Goal: Task Accomplishment & Management: Use online tool/utility

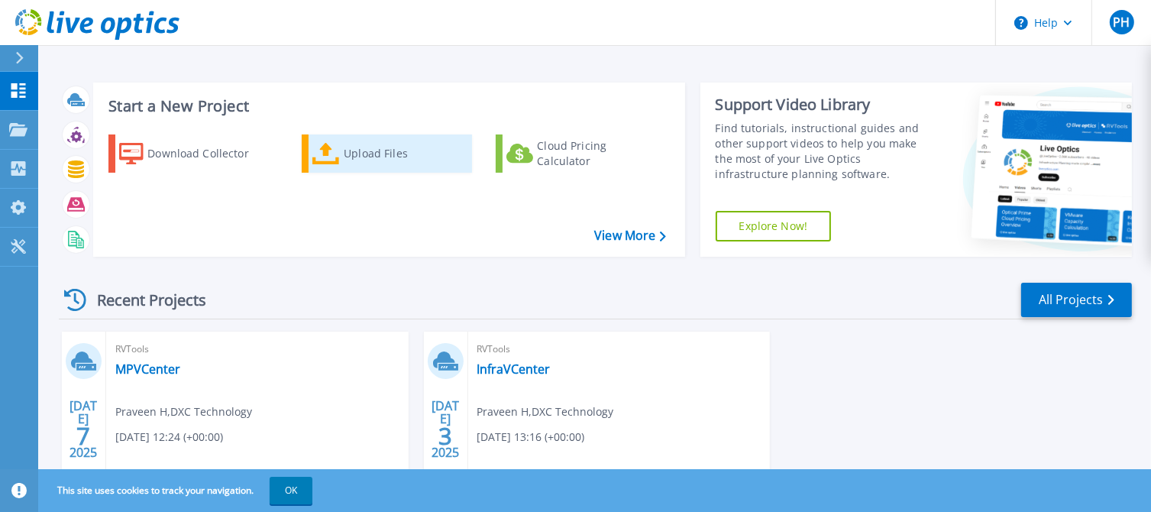
click at [416, 158] on div "Upload Files" at bounding box center [405, 153] width 122 height 31
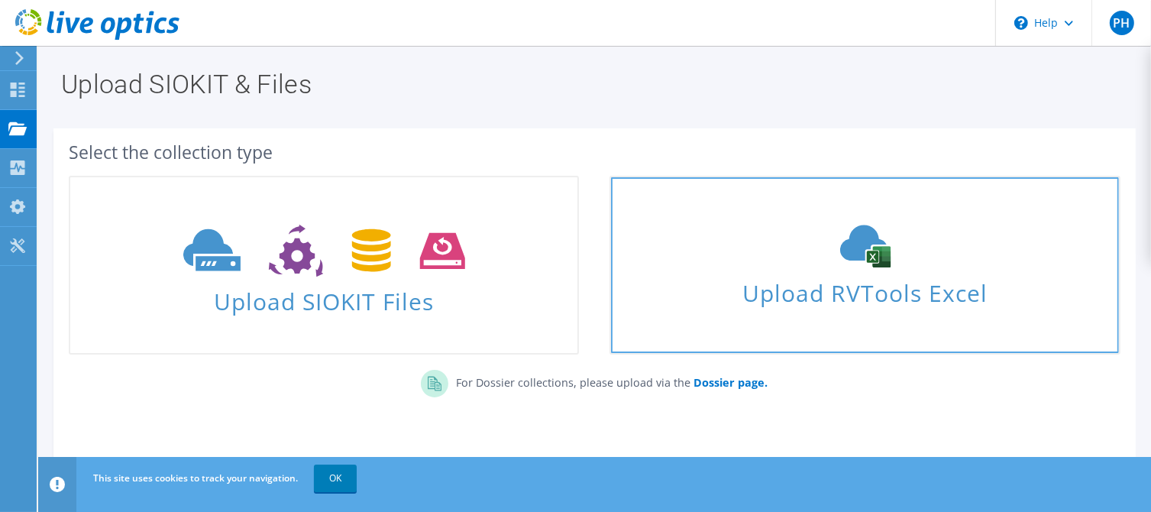
click at [876, 292] on span "Upload RVTools Excel" at bounding box center [864, 289] width 507 height 33
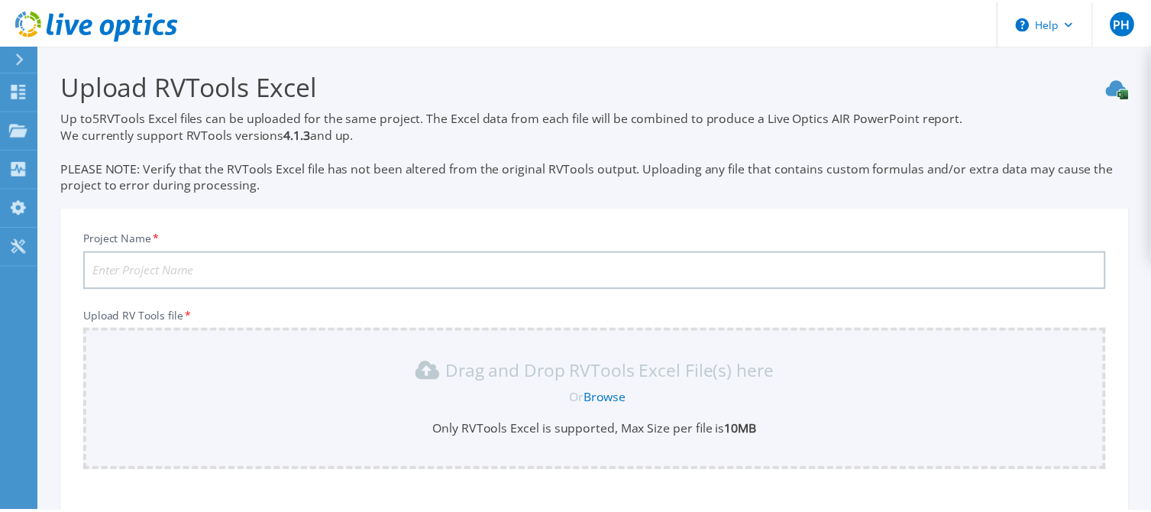
scroll to position [162, 0]
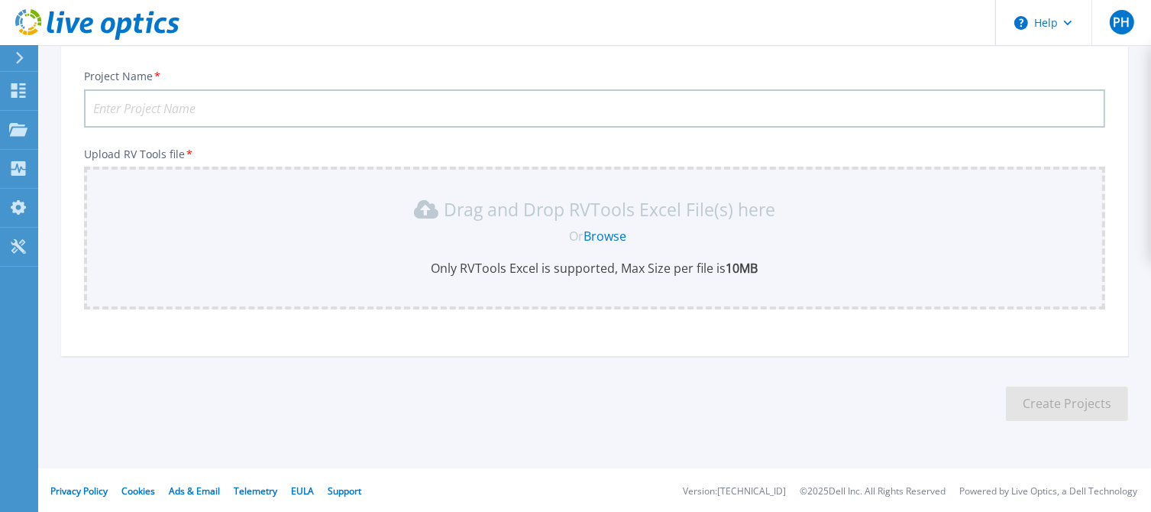
click at [603, 240] on link "Browse" at bounding box center [605, 236] width 43 height 17
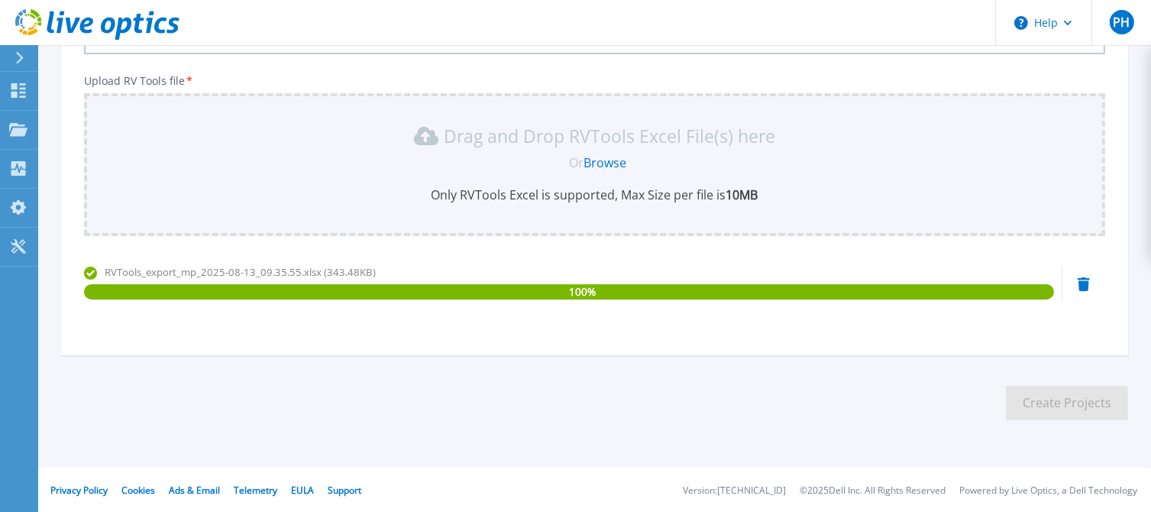
scroll to position [0, 0]
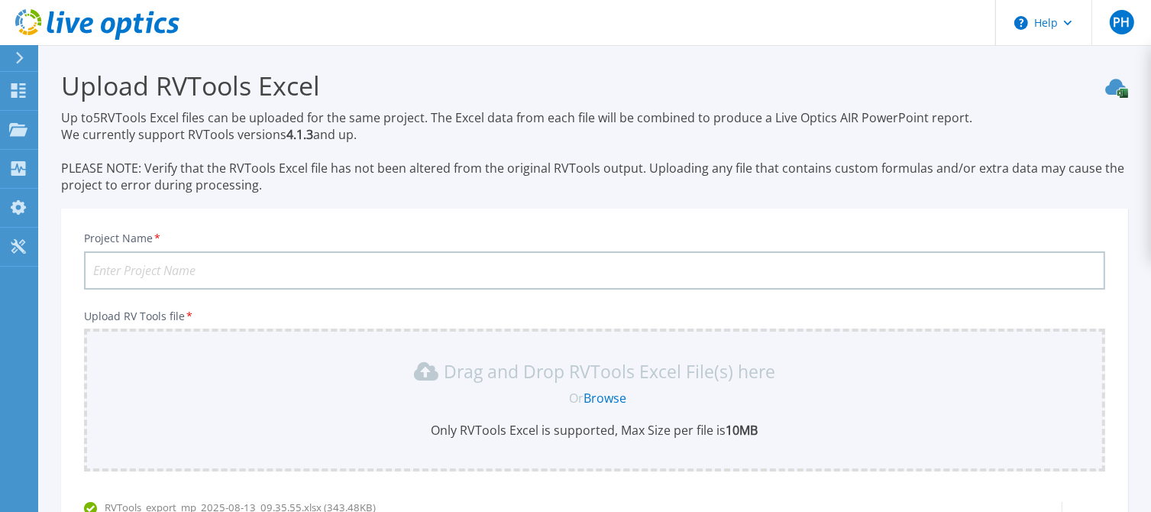
click at [559, 271] on input "Project Name *" at bounding box center [594, 270] width 1021 height 38
click at [550, 268] on input "Project Name *" at bounding box center [594, 270] width 1021 height 38
type input "i"
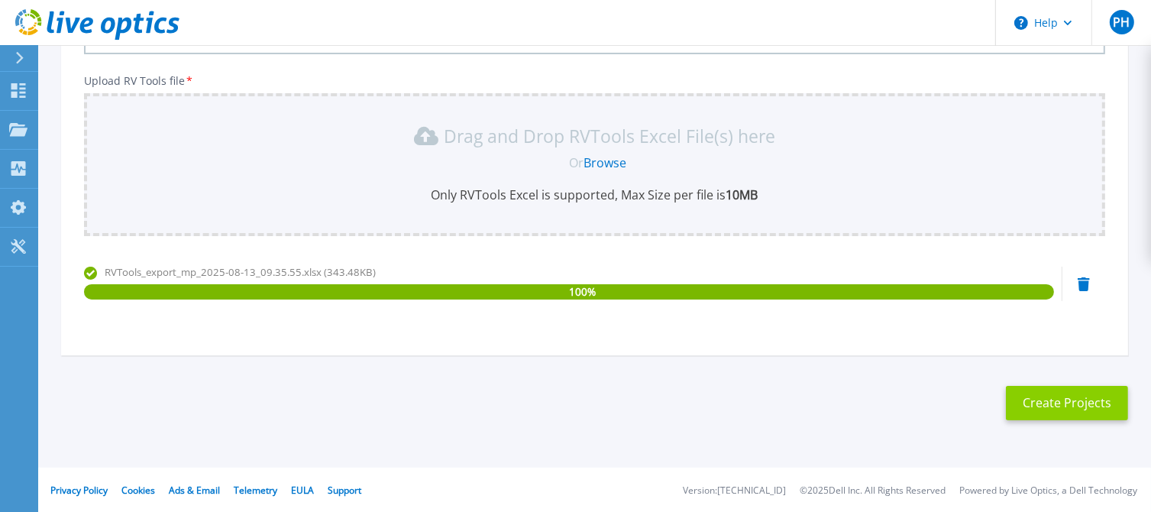
type input "newmp"
click at [1076, 406] on button "Create Projects" at bounding box center [1067, 403] width 122 height 34
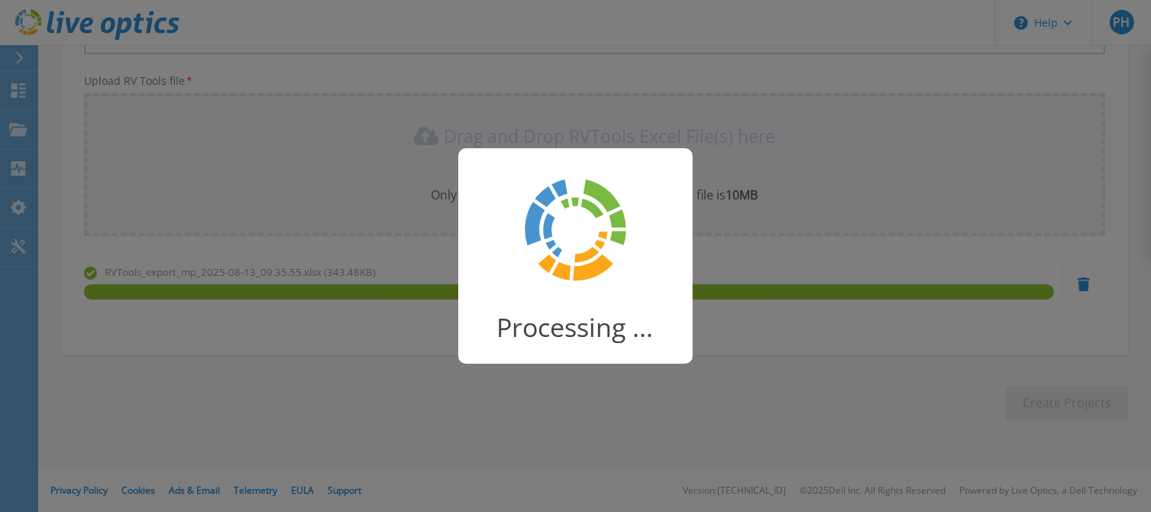
scroll to position [213, 0]
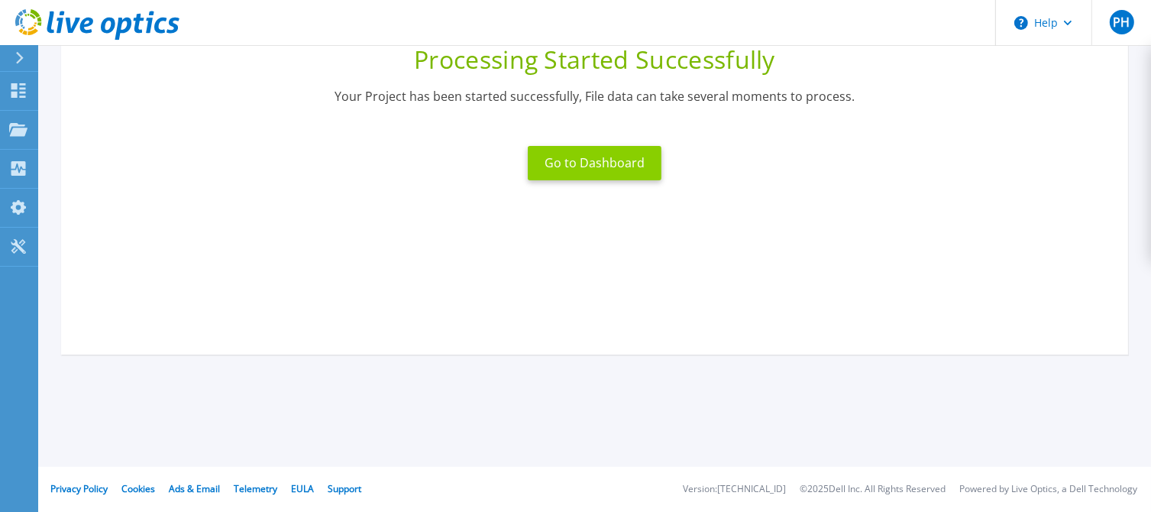
click at [589, 163] on button "Go to Dashboard" at bounding box center [595, 163] width 134 height 34
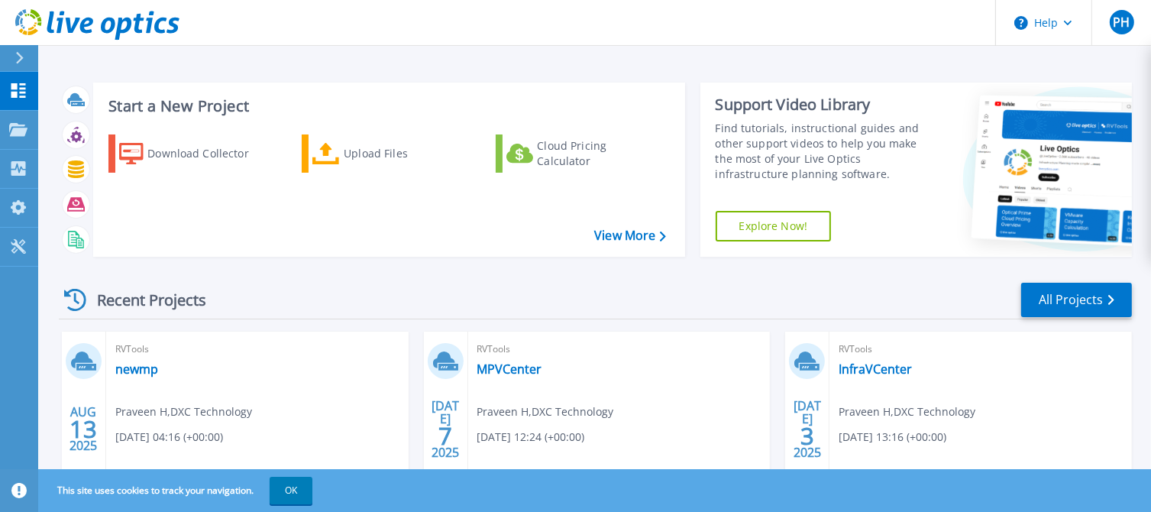
click at [154, 415] on span "Praveen H , DXC Technology" at bounding box center [183, 411] width 137 height 17
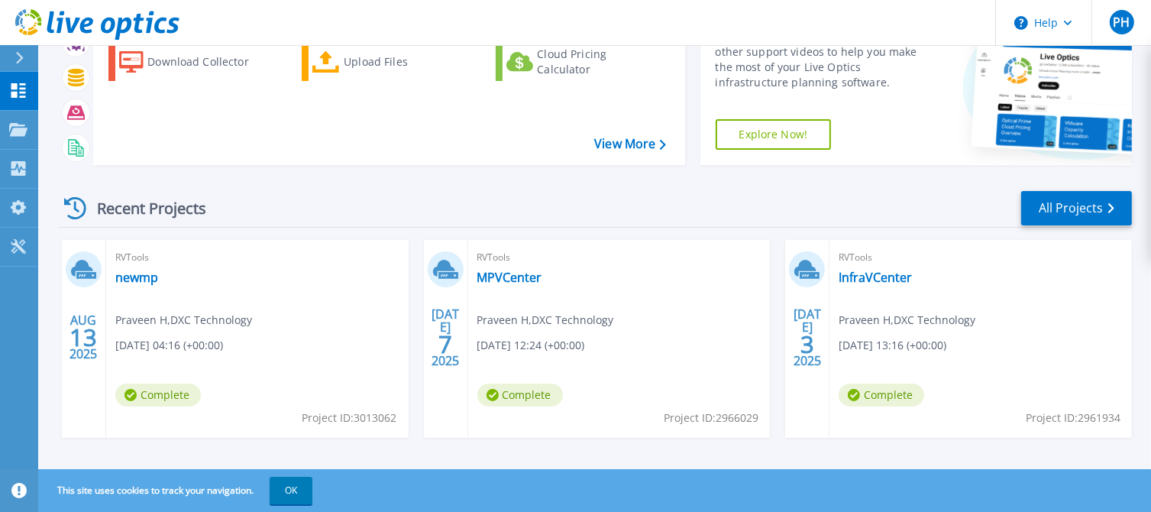
scroll to position [105, 0]
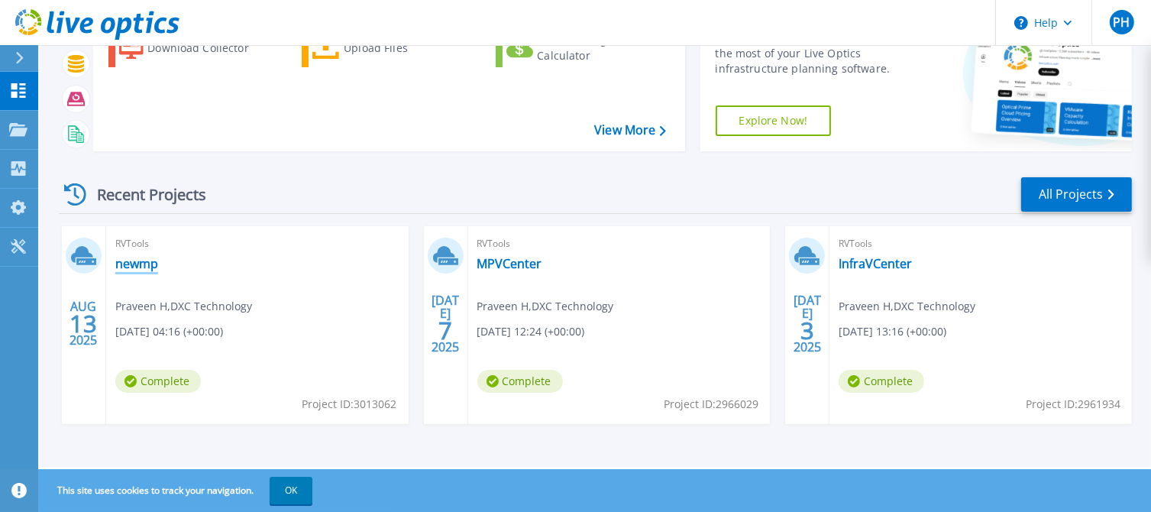
click at [138, 264] on link "newmp" at bounding box center [136, 263] width 43 height 15
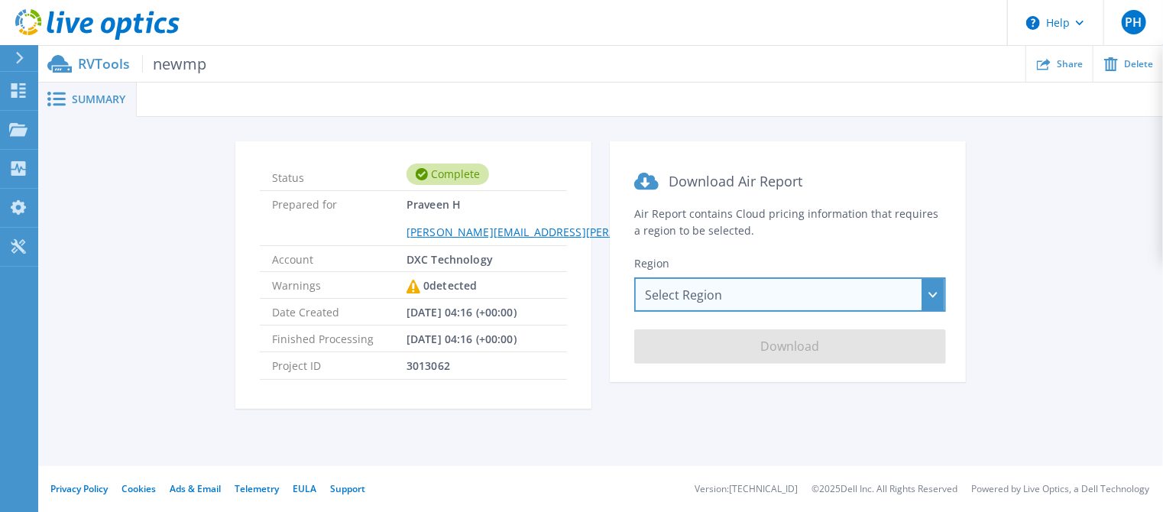
click at [931, 292] on div "Select Region [GEOGRAPHIC_DATA] ([GEOGRAPHIC_DATA]) [GEOGRAPHIC_DATA] ([GEOGRAP…" at bounding box center [790, 294] width 312 height 34
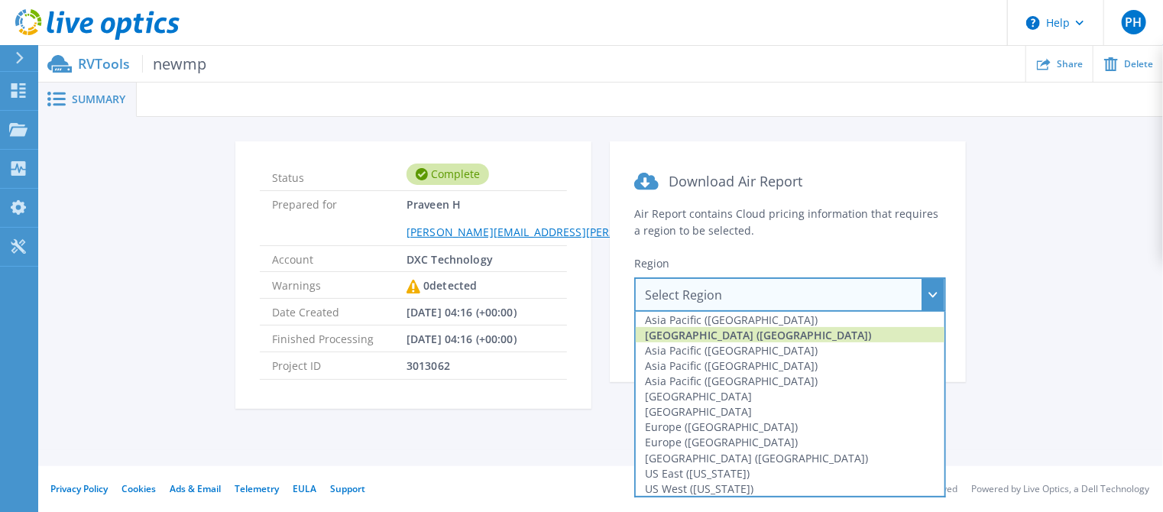
click at [886, 333] on div "[GEOGRAPHIC_DATA] ([GEOGRAPHIC_DATA])" at bounding box center [790, 334] width 309 height 15
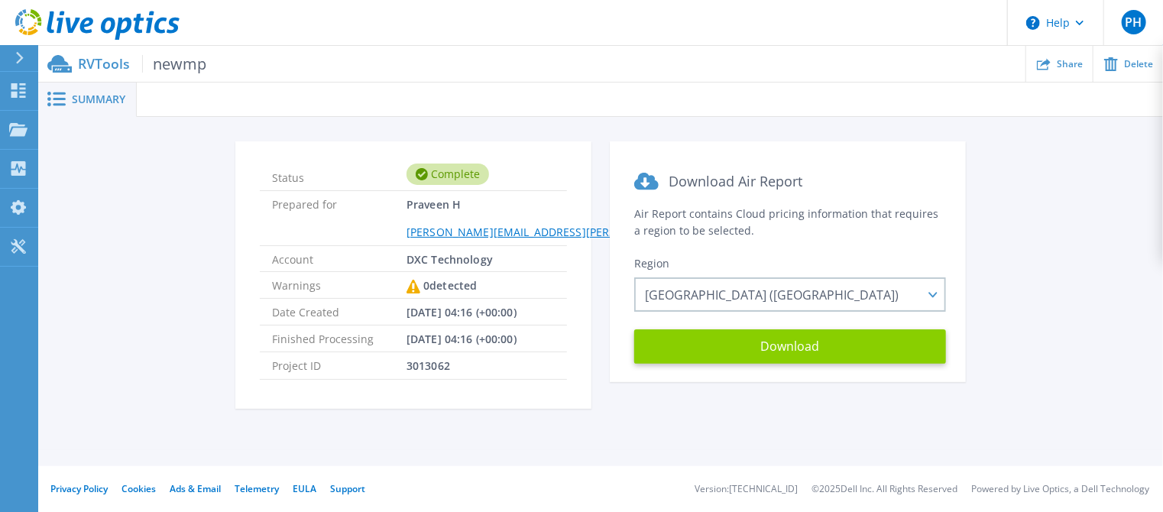
click at [832, 340] on button "Download" at bounding box center [790, 346] width 312 height 34
